Goal: Transaction & Acquisition: Purchase product/service

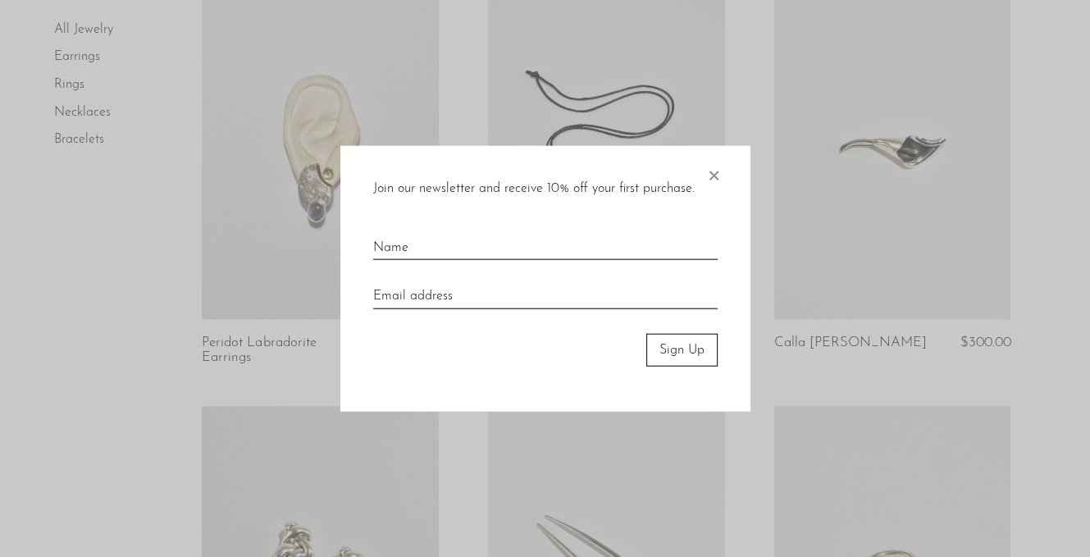
scroll to position [989, 0]
click at [616, 239] on input "text" at bounding box center [545, 242] width 344 height 36
type input "Megan"
click at [535, 298] on input "email" at bounding box center [545, 290] width 344 height 36
type input "meganyongkl8@gmail.com"
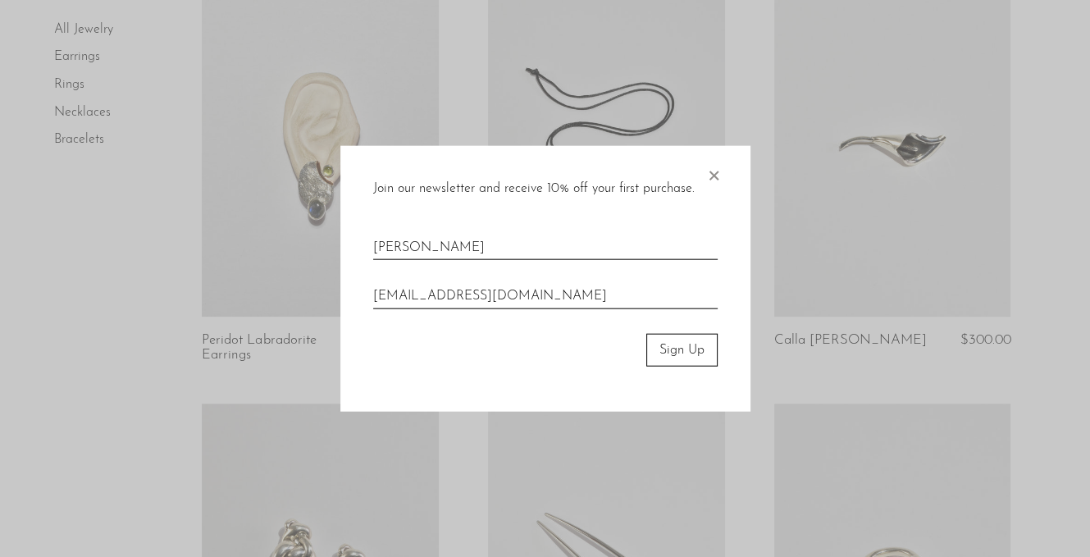
click at [672, 354] on button "Sign Up" at bounding box center [681, 349] width 71 height 33
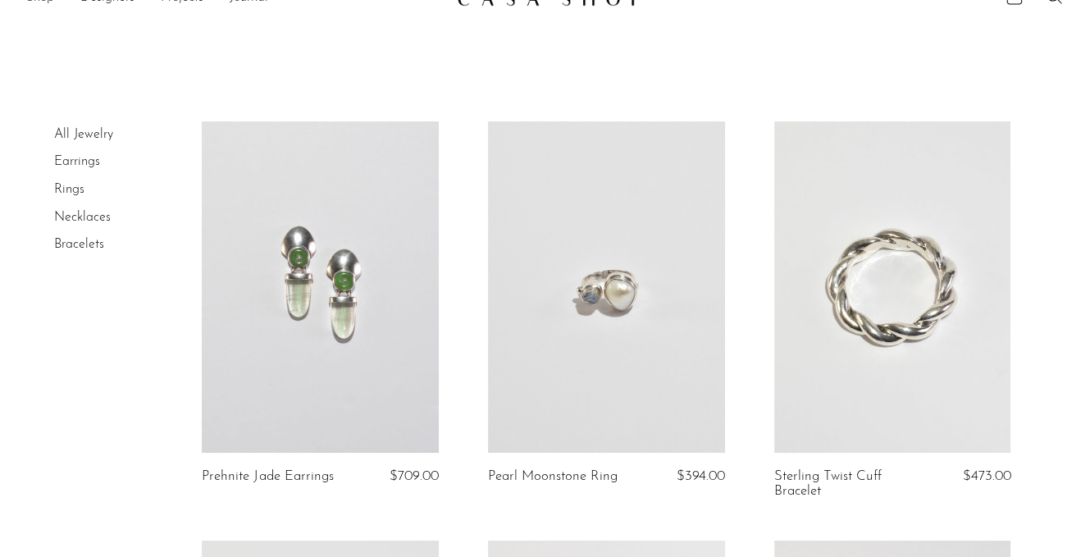
scroll to position [48, 0]
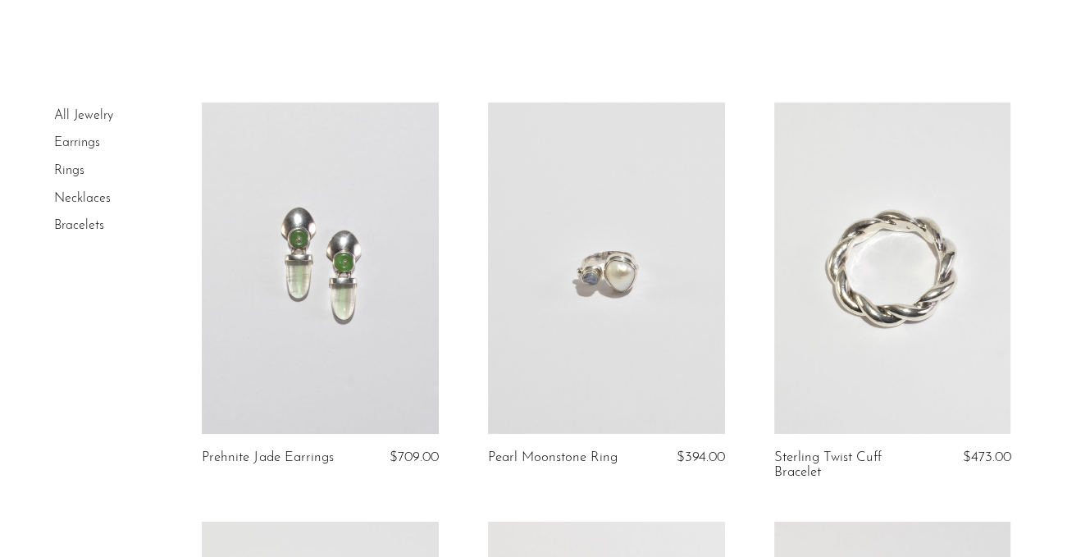
click at [556, 247] on link at bounding box center [606, 268] width 237 height 331
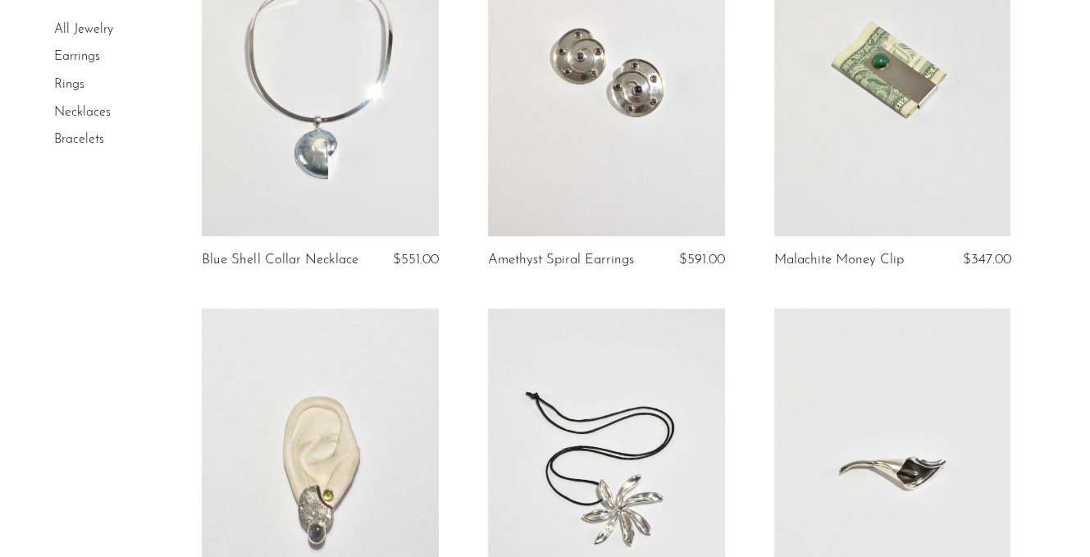
scroll to position [671, 0]
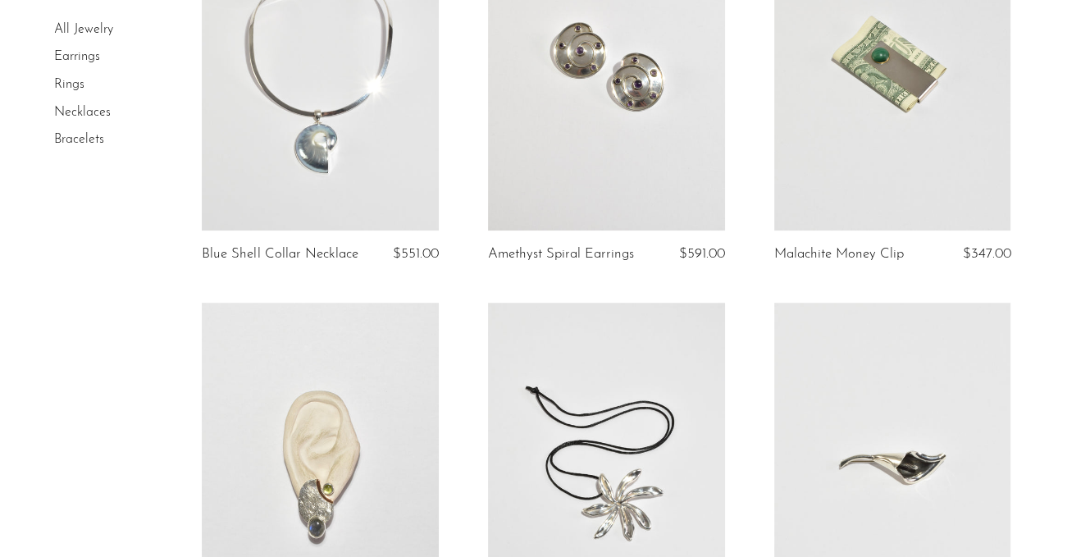
click at [347, 113] on link at bounding box center [320, 64] width 237 height 331
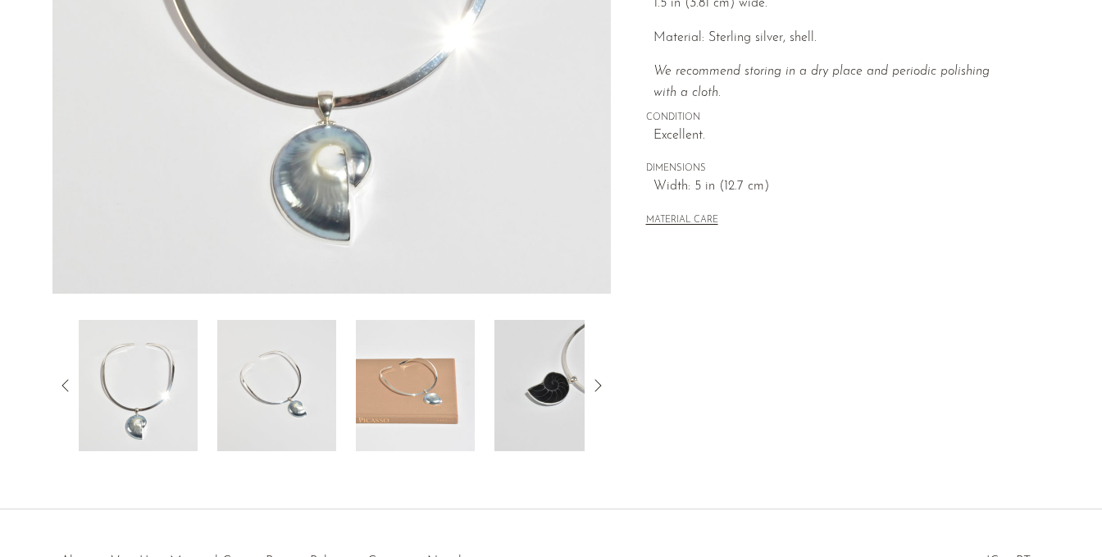
scroll to position [399, 0]
click at [296, 363] on img at bounding box center [276, 383] width 119 height 131
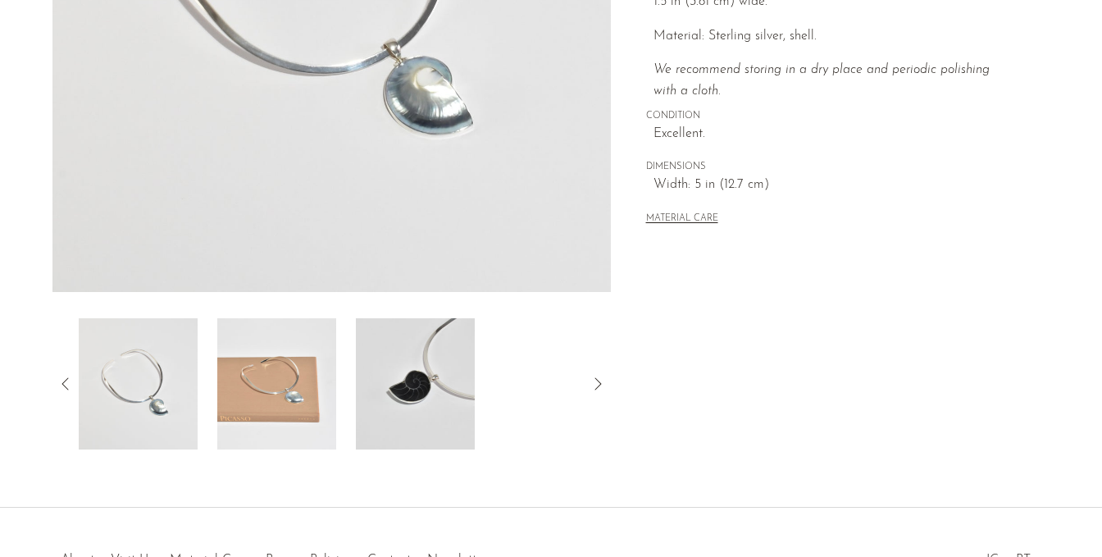
click at [311, 363] on img at bounding box center [276, 383] width 119 height 131
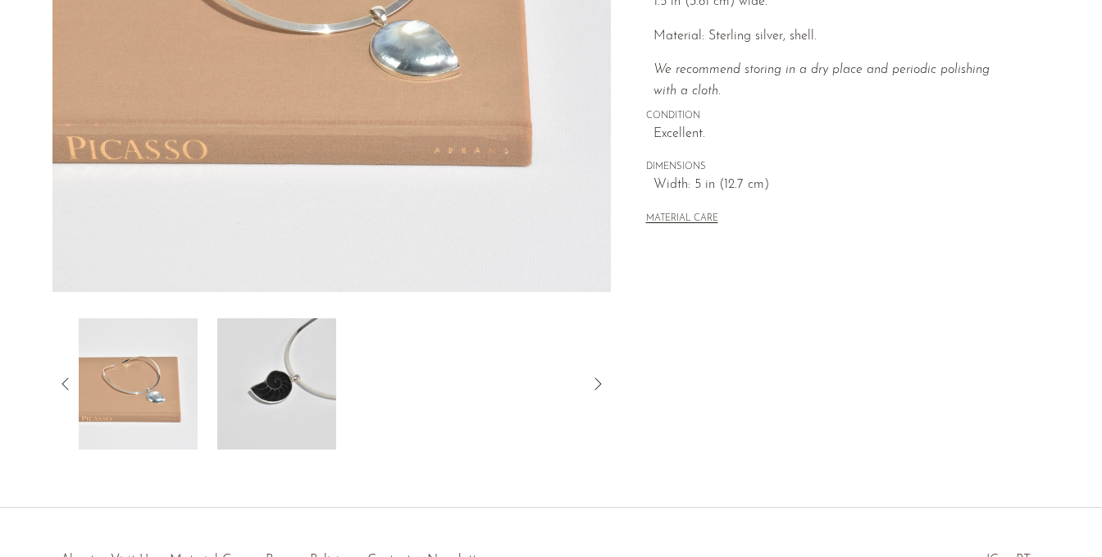
click at [321, 363] on img at bounding box center [276, 383] width 119 height 131
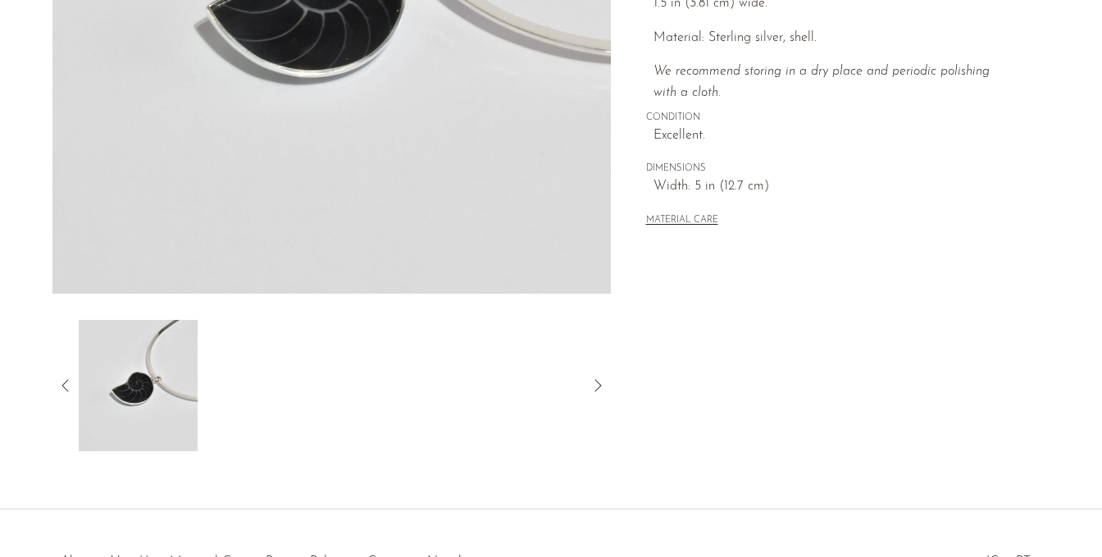
scroll to position [399, 0]
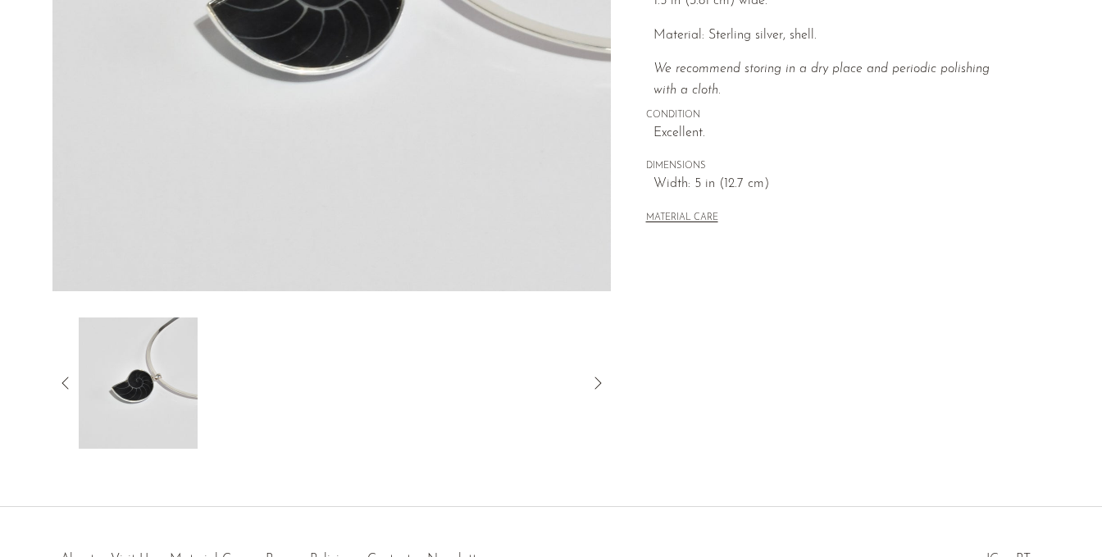
click at [62, 381] on icon at bounding box center [66, 383] width 20 height 20
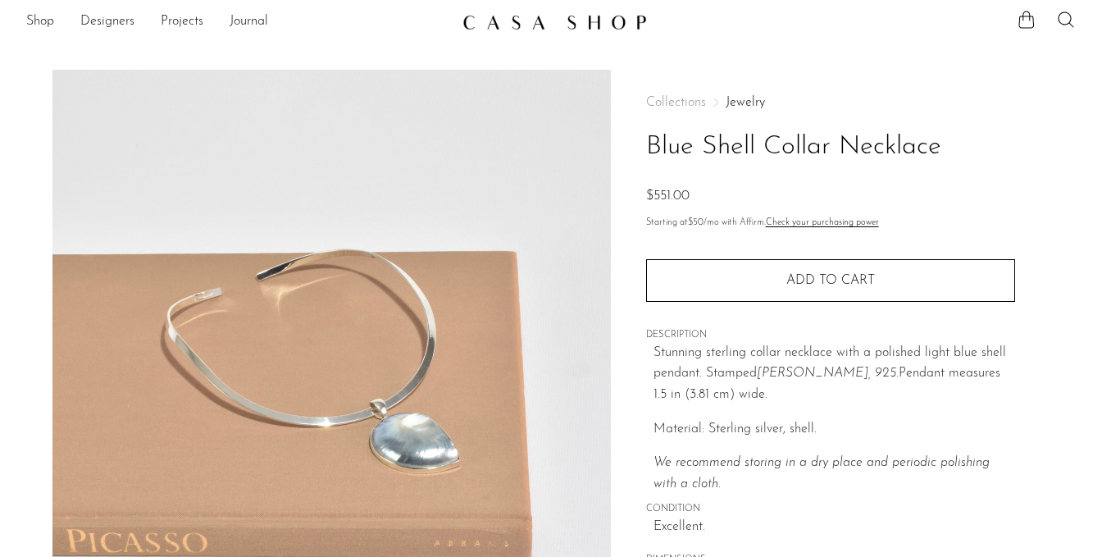
scroll to position [0, 0]
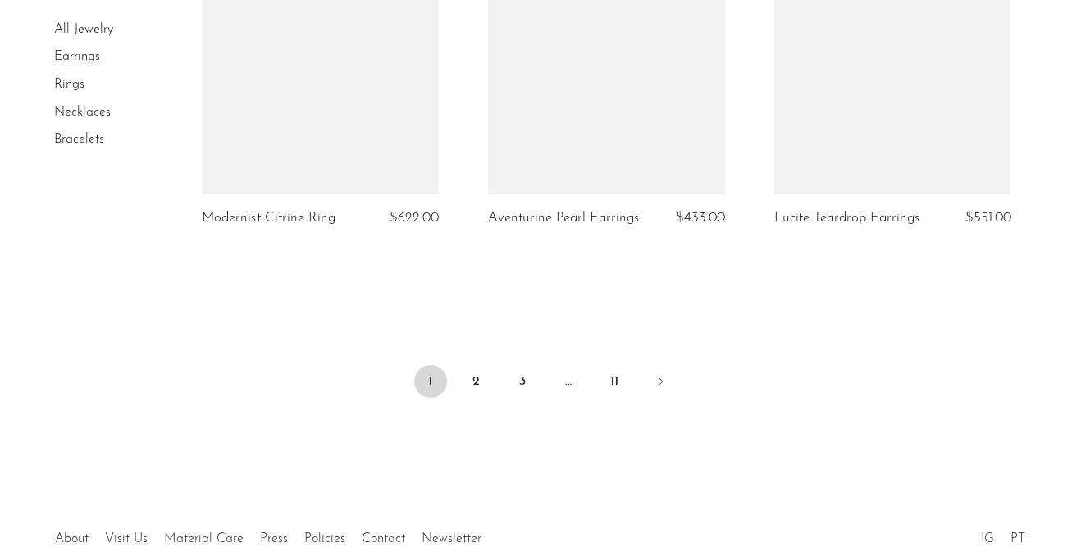
scroll to position [4853, 0]
